Goal: Task Accomplishment & Management: Complete application form

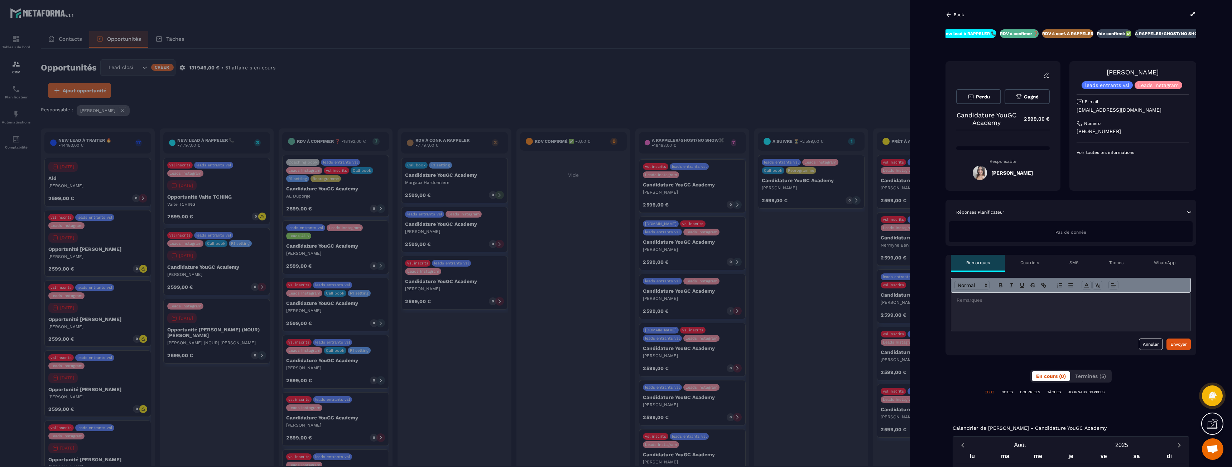
click at [1051, 394] on p "TÂCHES" at bounding box center [1054, 392] width 14 height 5
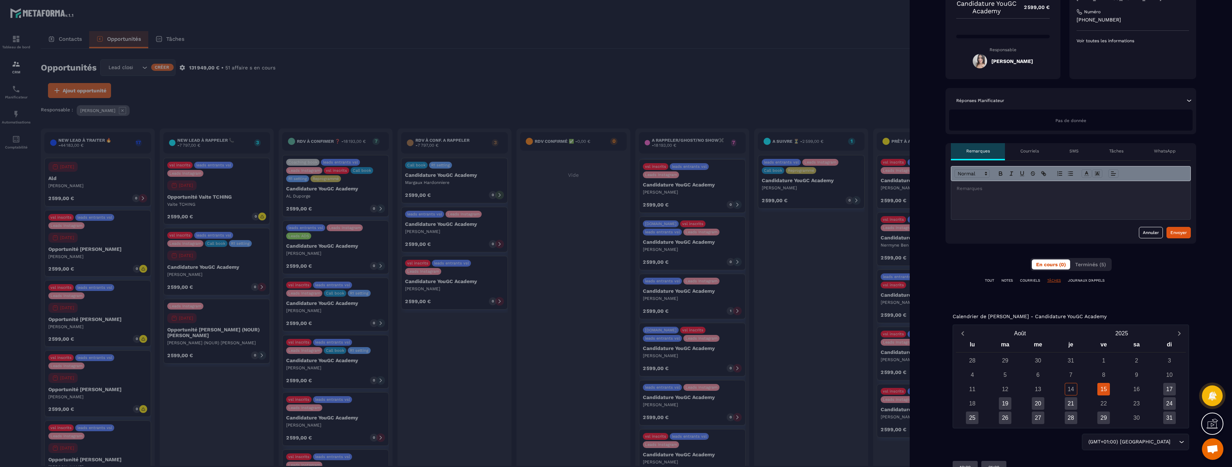
scroll to position [126, 0]
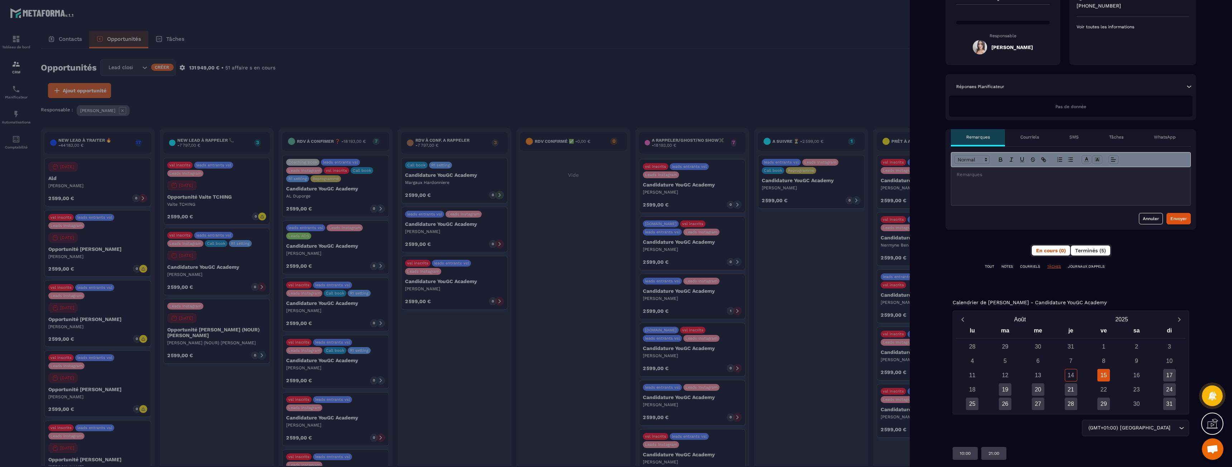
click at [1082, 248] on span "Terminés (5)" at bounding box center [1090, 251] width 31 height 6
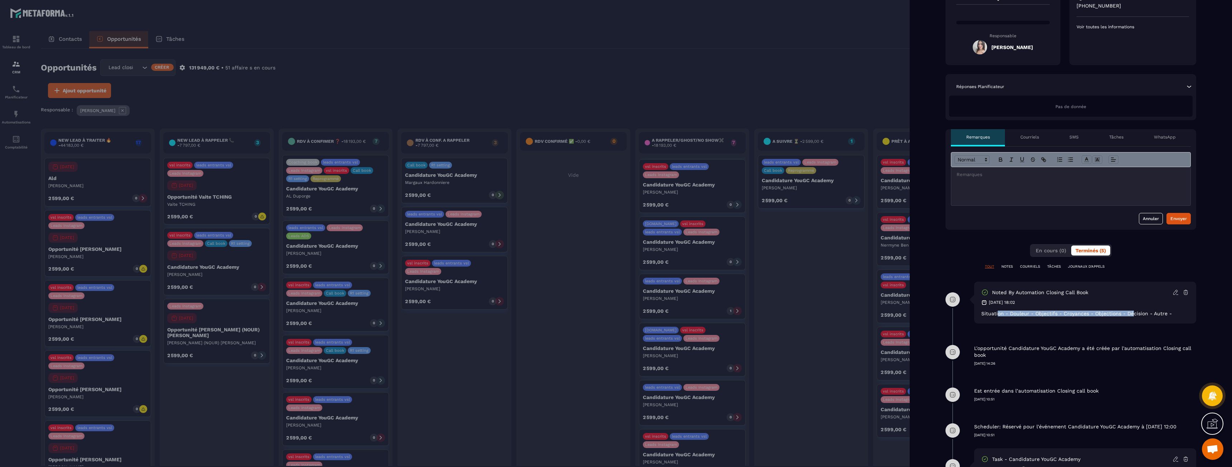
drag, startPoint x: 998, startPoint y: 315, endPoint x: 1132, endPoint y: 312, distance: 133.6
click at [1132, 312] on div "Situation - Douleur - Objectifs - Croyances - Objections - Décision - Autre -" at bounding box center [1085, 314] width 208 height 6
drag, startPoint x: 1164, startPoint y: 313, endPoint x: 982, endPoint y: 315, distance: 181.9
click at [982, 315] on div "Situation - Douleur - Objectifs - Croyances - Objections - Décision - Autre -" at bounding box center [1085, 314] width 208 height 6
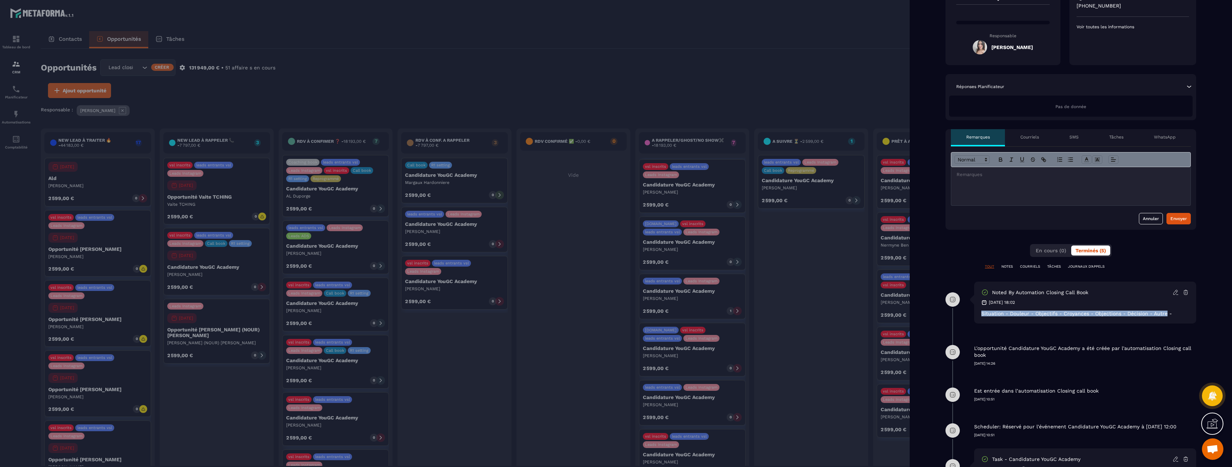
click at [982, 315] on div "Situation - Douleur - Objectifs - Croyances - Objections - Décision - Autre -" at bounding box center [1085, 314] width 208 height 6
drag, startPoint x: 982, startPoint y: 315, endPoint x: 1098, endPoint y: 314, distance: 115.3
click at [1098, 314] on div "Situation - Douleur - Objectifs - Croyances - Objections - Décision - Autre -" at bounding box center [1085, 314] width 208 height 6
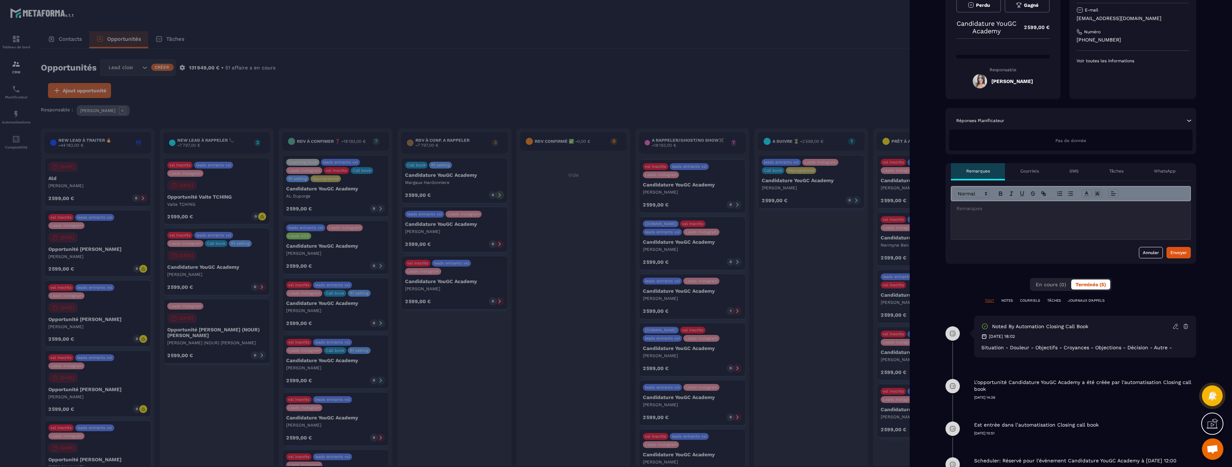
scroll to position [90, 0]
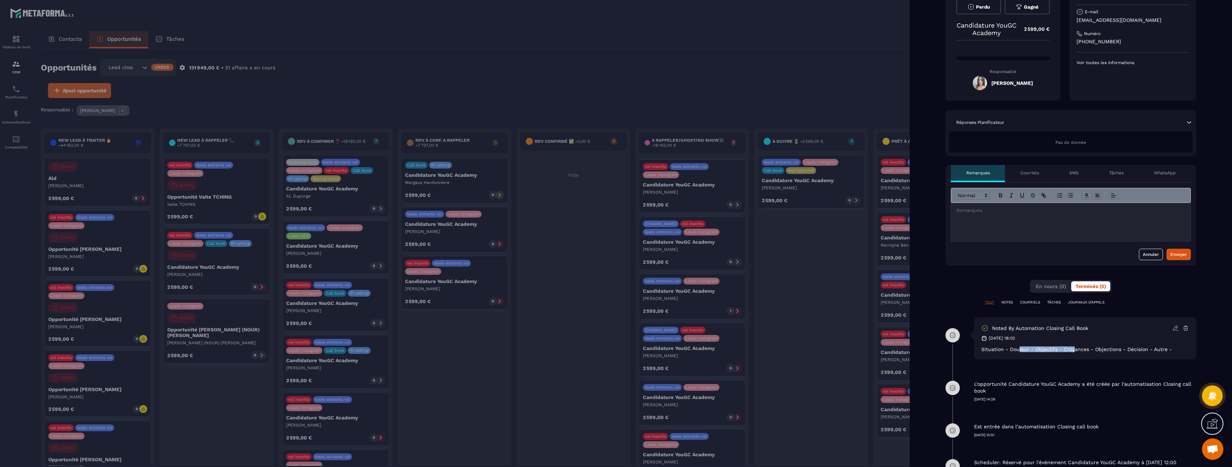
drag, startPoint x: 1019, startPoint y: 351, endPoint x: 1093, endPoint y: 350, distance: 74.5
click at [1092, 350] on div "Situation - Douleur - Objectifs - Croyances - Objections - Décision - Autre -" at bounding box center [1085, 350] width 208 height 6
click at [1093, 350] on div "Situation - Douleur - Objectifs - Croyances - Objections - Décision - Autre -" at bounding box center [1085, 350] width 208 height 6
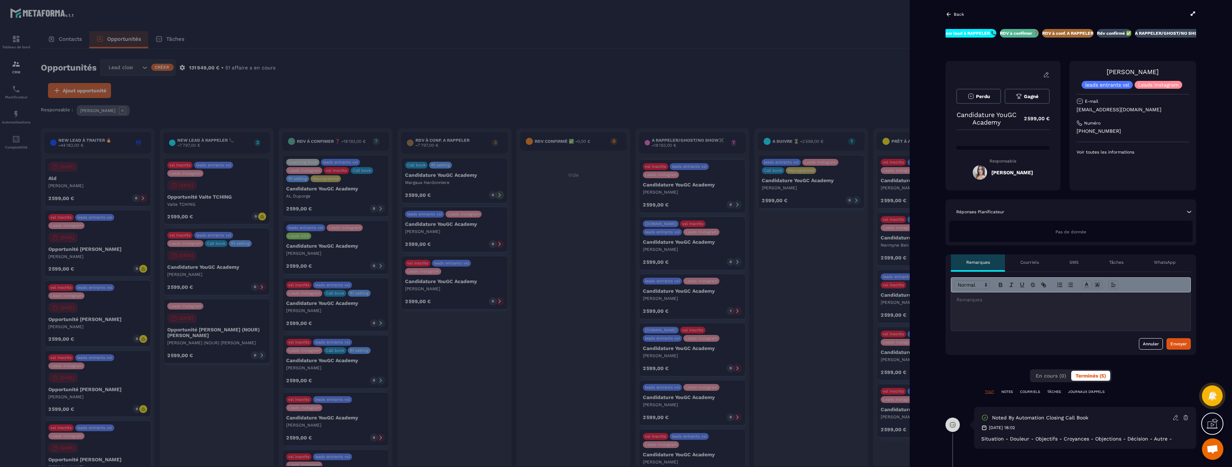
scroll to position [0, 0]
click at [1060, 306] on div at bounding box center [1070, 312] width 239 height 38
click at [1181, 349] on button "Envoyer" at bounding box center [1178, 344] width 24 height 11
